Goal: Transaction & Acquisition: Book appointment/travel/reservation

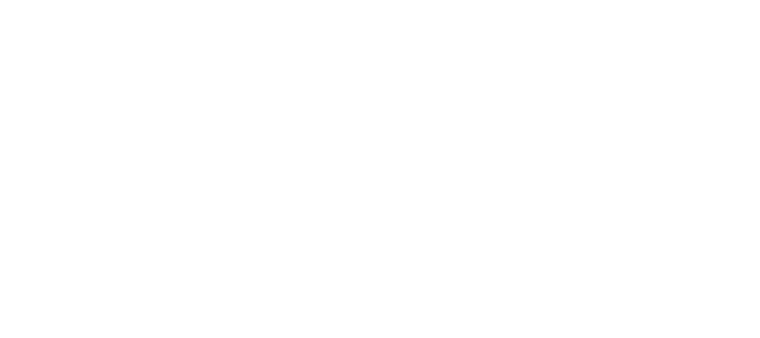
select select
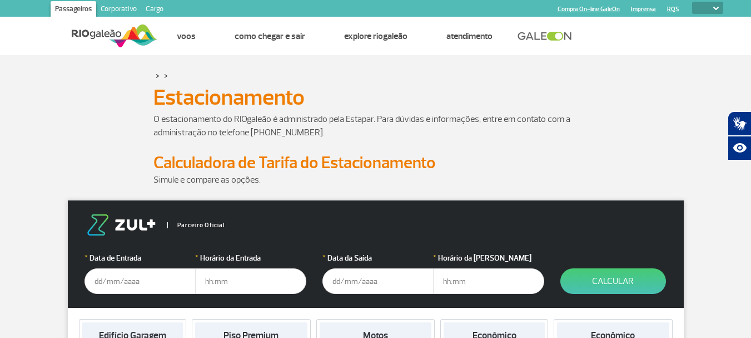
click at [656, 78] on div "> >" at bounding box center [376, 75] width 634 height 13
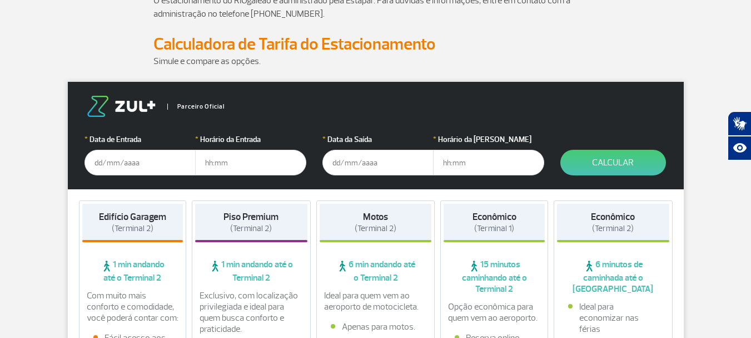
scroll to position [150, 0]
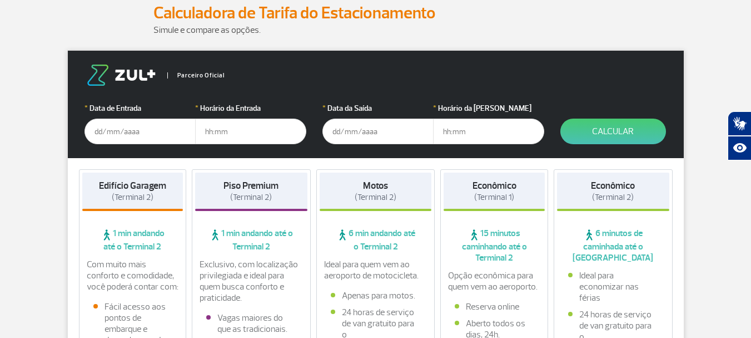
click at [121, 135] on input "text" at bounding box center [140, 131] width 111 height 26
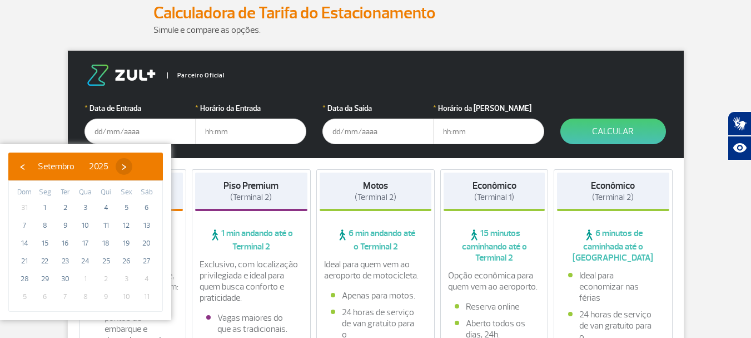
click at [132, 166] on span "›" at bounding box center [124, 166] width 17 height 17
click at [130, 224] on span "10" at bounding box center [126, 225] width 18 height 18
type input "[DATE]"
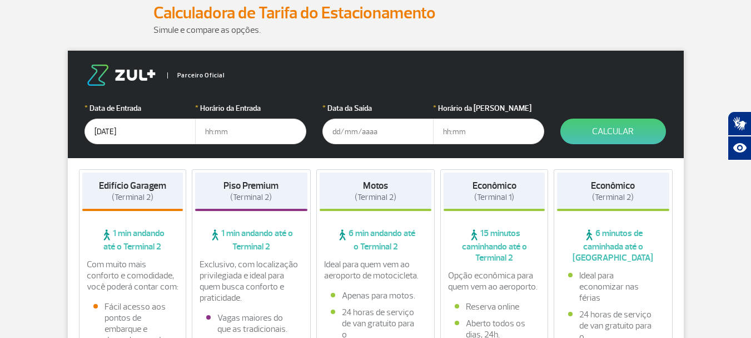
click at [220, 134] on input "text" at bounding box center [250, 131] width 111 height 26
type input "04:30"
click at [353, 131] on input "text" at bounding box center [378, 131] width 111 height 26
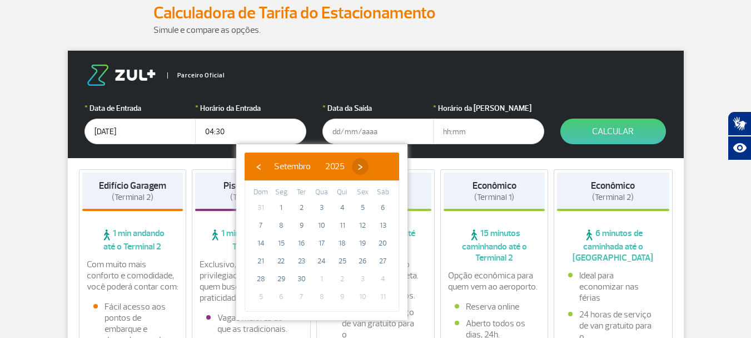
click at [369, 163] on span "›" at bounding box center [360, 166] width 17 height 17
click at [322, 236] on span "15" at bounding box center [322, 243] width 18 height 18
type input "[DATE]"
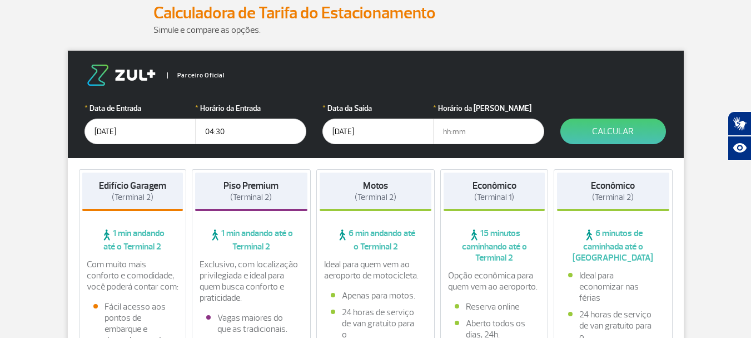
click at [443, 132] on input "text" at bounding box center [488, 131] width 111 height 26
type input "23:00"
click at [607, 131] on button "Calcular" at bounding box center [614, 131] width 106 height 26
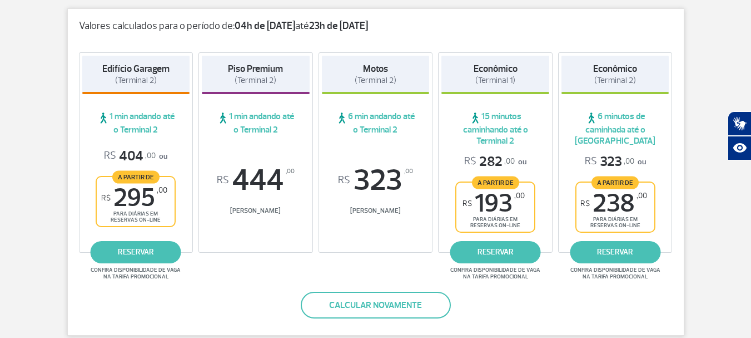
scroll to position [189, 0]
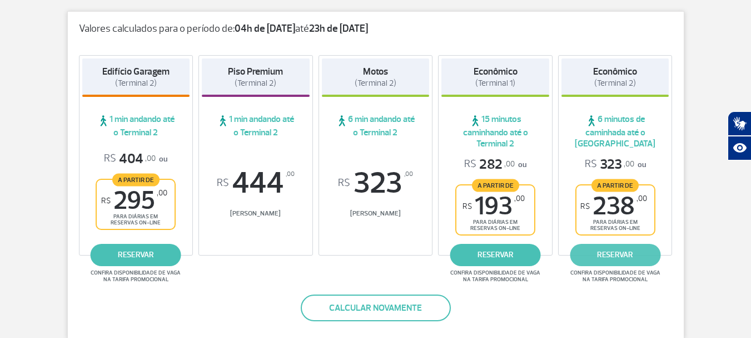
click at [623, 255] on link "reservar" at bounding box center [615, 255] width 91 height 22
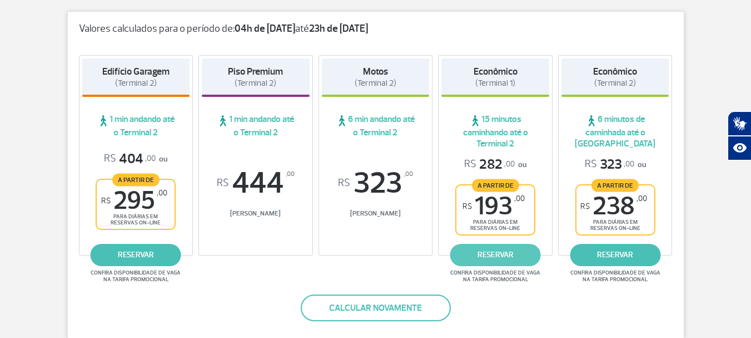
click at [488, 258] on link "reservar" at bounding box center [496, 255] width 91 height 22
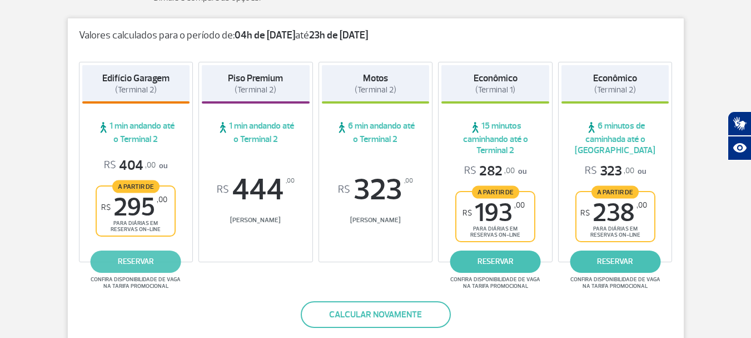
click at [140, 260] on link "reservar" at bounding box center [136, 261] width 91 height 22
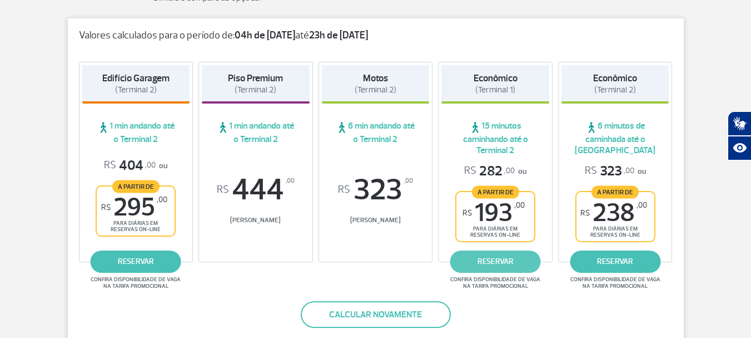
click at [497, 263] on link "reservar" at bounding box center [496, 261] width 91 height 22
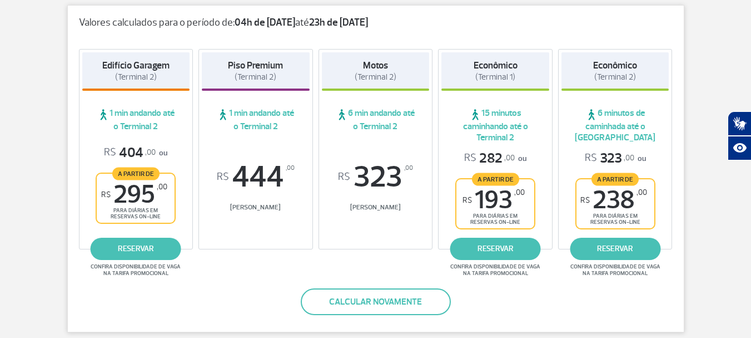
scroll to position [150, 0]
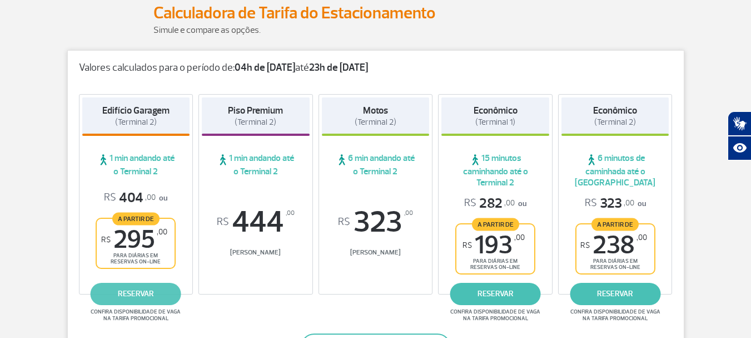
click at [135, 294] on link "reservar" at bounding box center [136, 294] width 91 height 22
click at [140, 295] on link "reservar" at bounding box center [136, 294] width 91 height 22
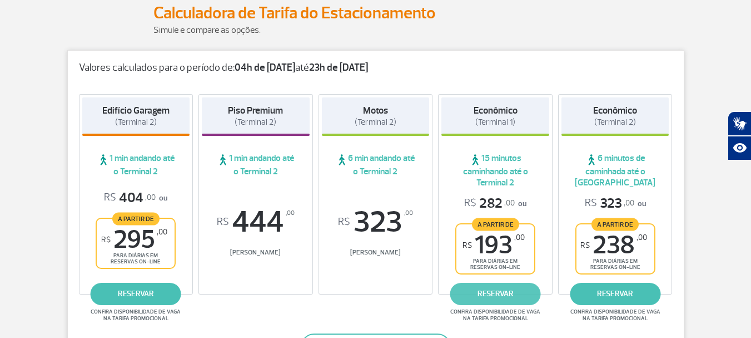
click at [494, 289] on link "reservar" at bounding box center [496, 294] width 91 height 22
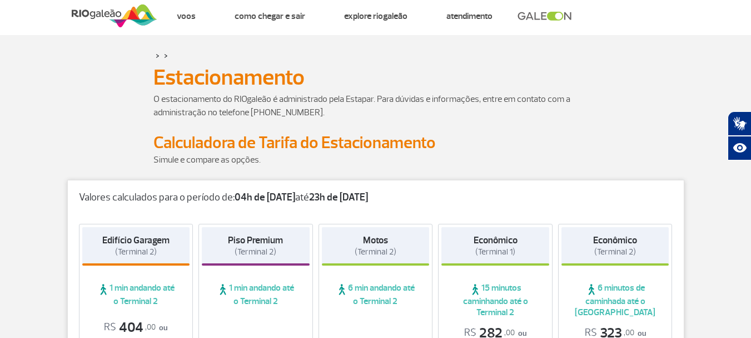
scroll to position [0, 0]
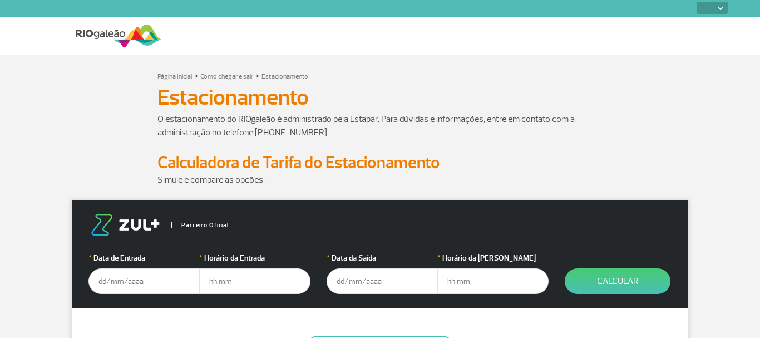
select select
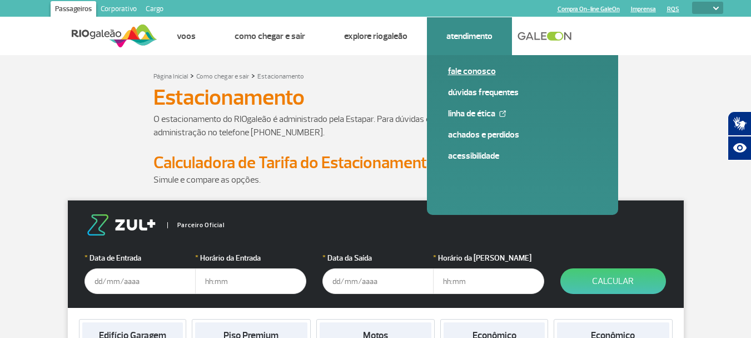
click at [461, 68] on link "Fale conosco" at bounding box center [522, 71] width 149 height 12
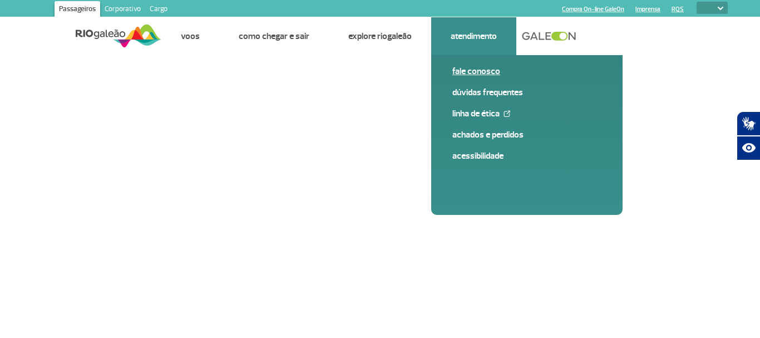
click at [463, 73] on link "Fale conosco" at bounding box center [526, 71] width 149 height 12
